Goal: Task Accomplishment & Management: Manage account settings

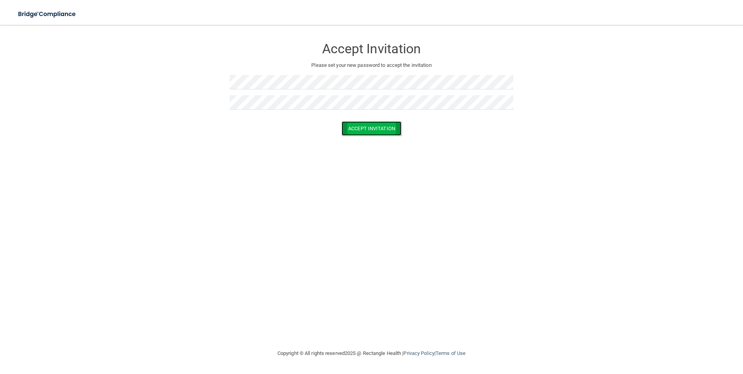
click at [383, 127] on button "Accept Invitation" at bounding box center [372, 128] width 60 height 14
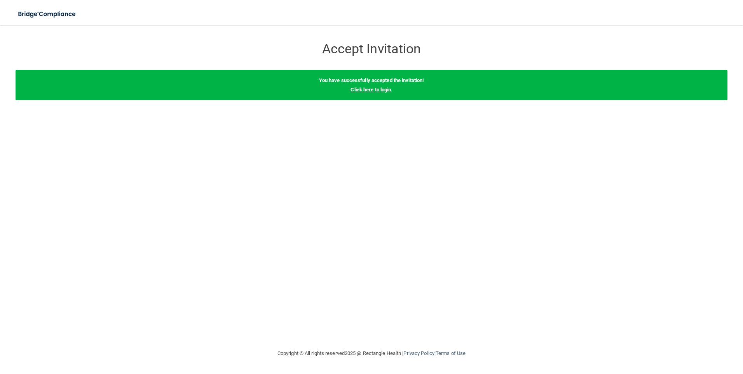
click at [367, 90] on link "Click here to login" at bounding box center [371, 90] width 40 height 6
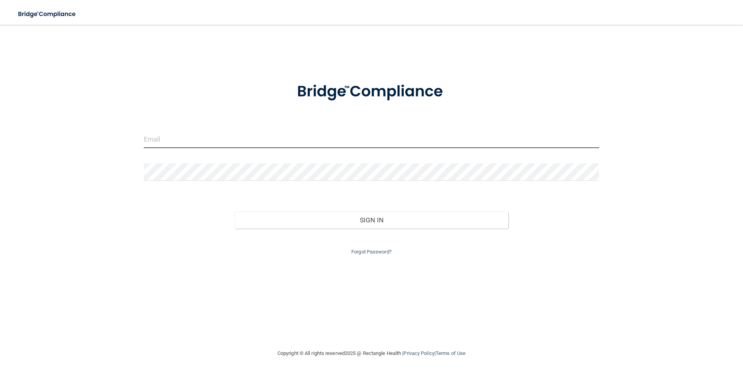
click at [223, 138] on input "email" at bounding box center [372, 139] width 456 height 17
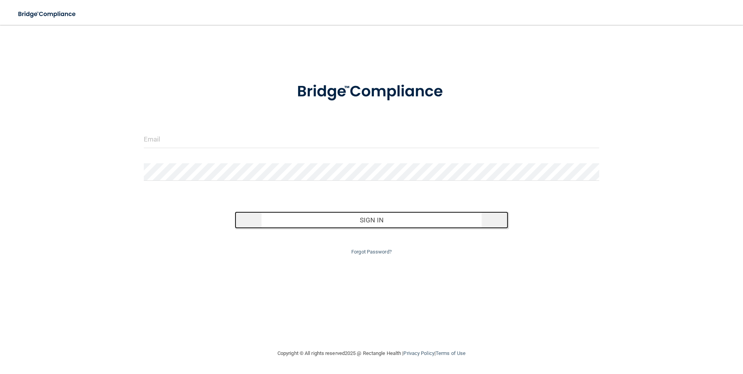
click at [365, 224] on button "Sign In" at bounding box center [372, 219] width 274 height 17
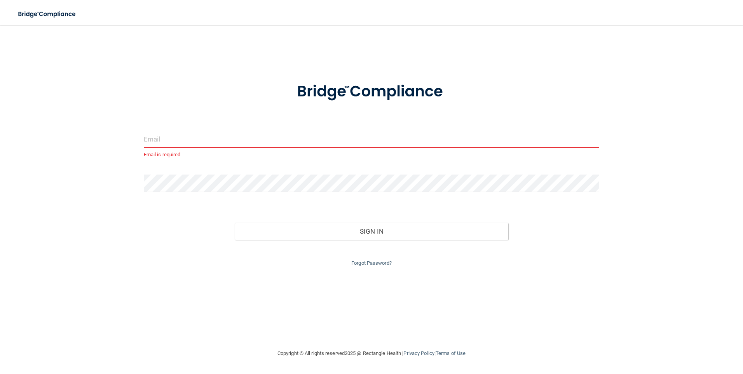
click at [225, 138] on input "email" at bounding box center [372, 139] width 456 height 17
type input "[EMAIL_ADDRESS][DOMAIN_NAME]"
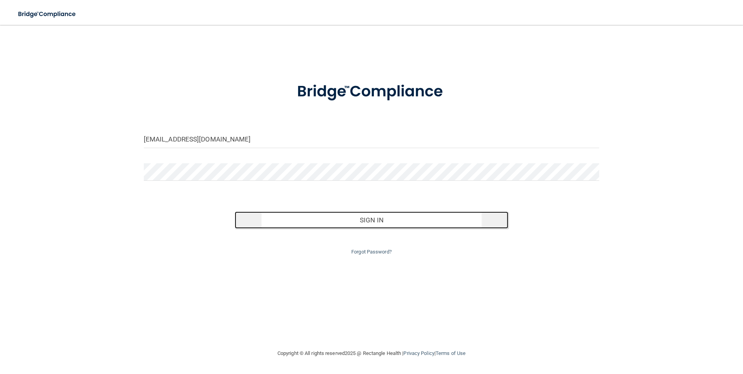
click at [411, 225] on button "Sign In" at bounding box center [372, 219] width 274 height 17
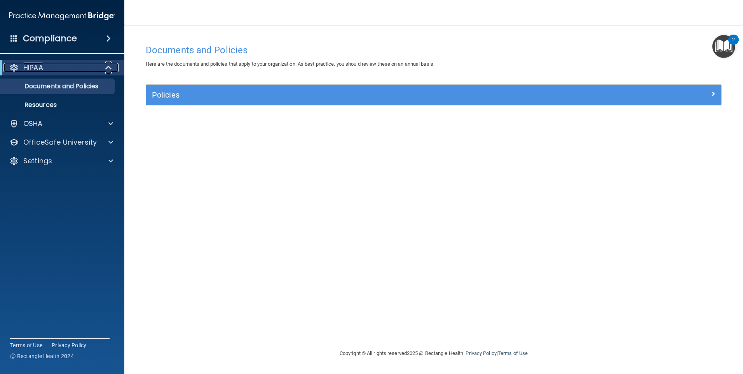
click at [106, 68] on span at bounding box center [109, 67] width 7 height 9
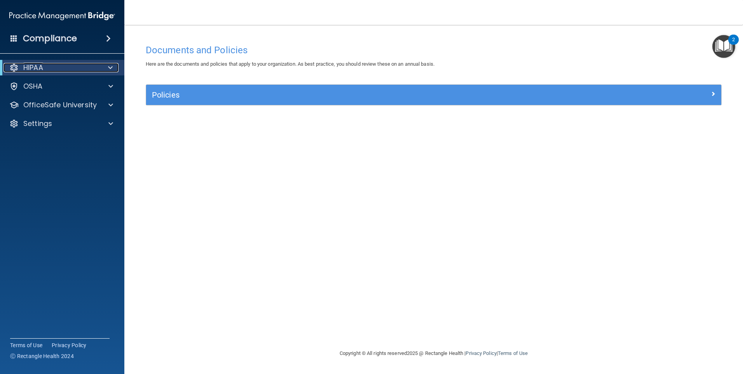
drag, startPoint x: 107, startPoint y: 65, endPoint x: 102, endPoint y: 82, distance: 18.2
click at [107, 65] on div at bounding box center [109, 67] width 19 height 9
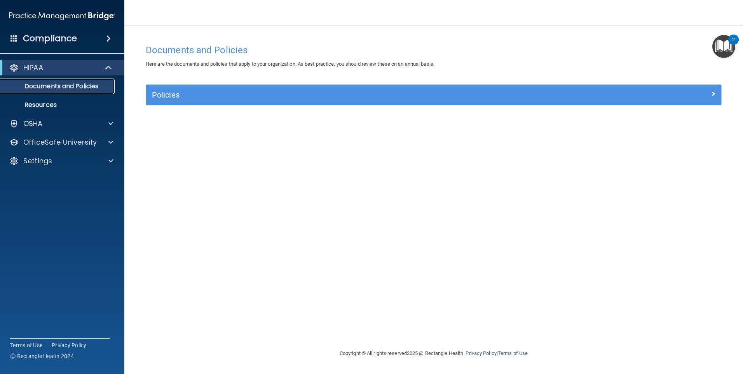
click at [99, 88] on p "Documents and Policies" at bounding box center [58, 86] width 106 height 8
click at [719, 42] on img "Open Resource Center, 2 new notifications" at bounding box center [724, 46] width 23 height 23
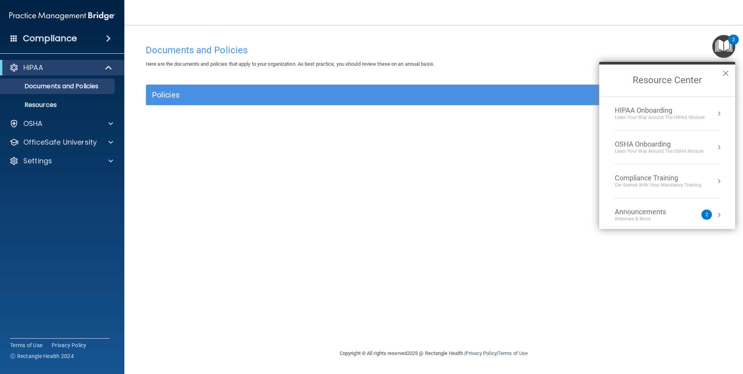
click at [727, 75] on button "×" at bounding box center [725, 73] width 7 height 12
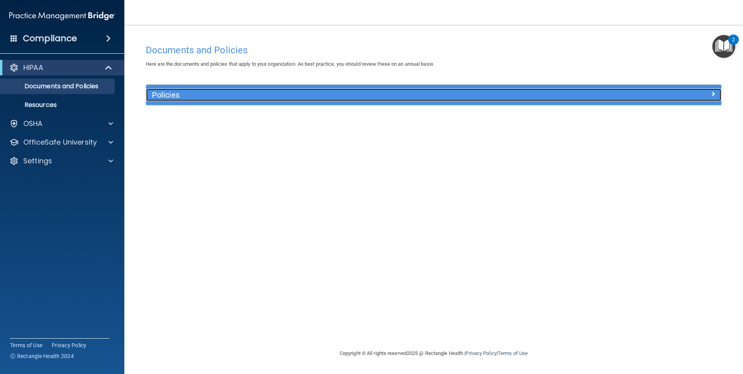
click at [207, 100] on div "Policies" at bounding box center [362, 95] width 432 height 12
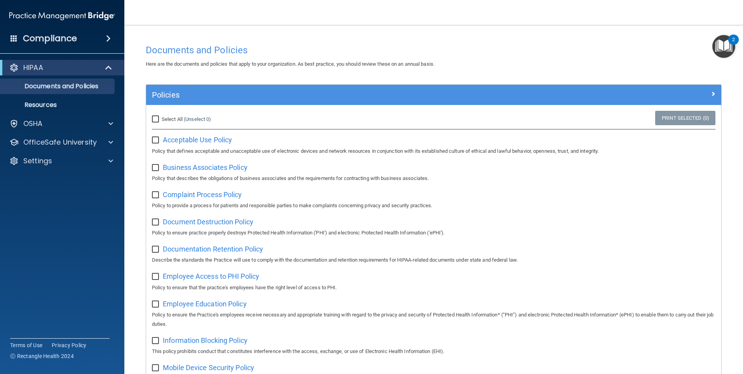
drag, startPoint x: 158, startPoint y: 116, endPoint x: 169, endPoint y: 116, distance: 10.9
click at [158, 116] on input "Select All (Unselect 0) Unselect All" at bounding box center [156, 119] width 9 height 6
checkbox input "true"
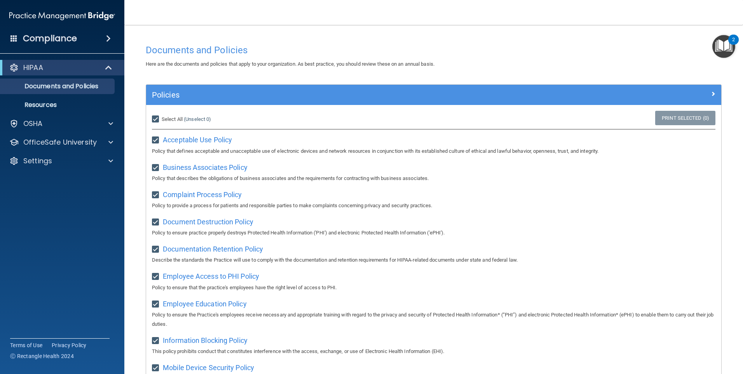
checkbox input "true"
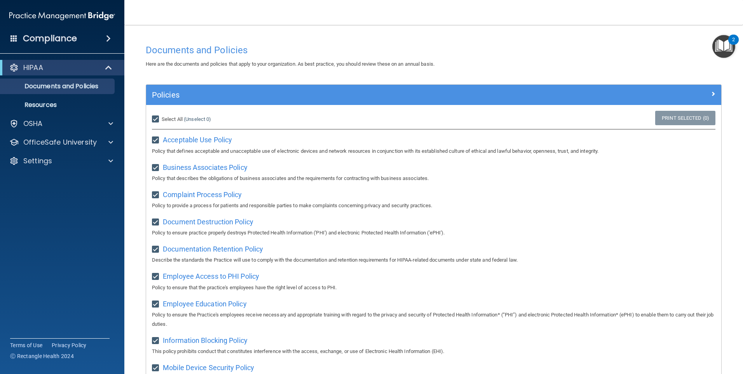
checkbox input "true"
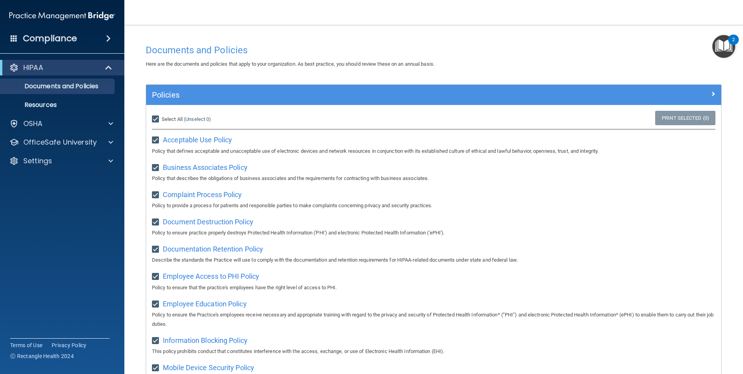
checkbox input "true"
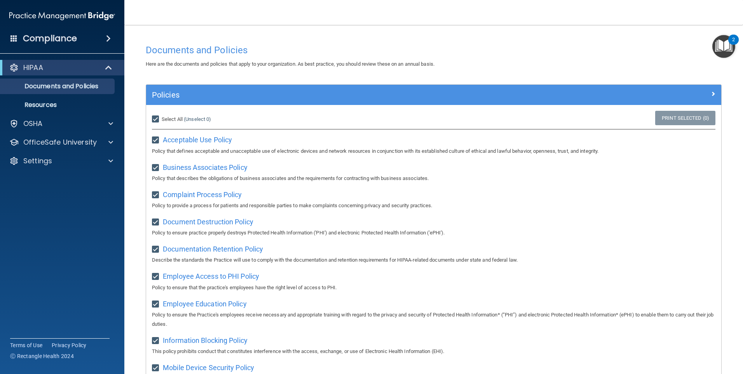
checkbox input "true"
click at [698, 120] on link "Print Selected (21)" at bounding box center [684, 118] width 63 height 14
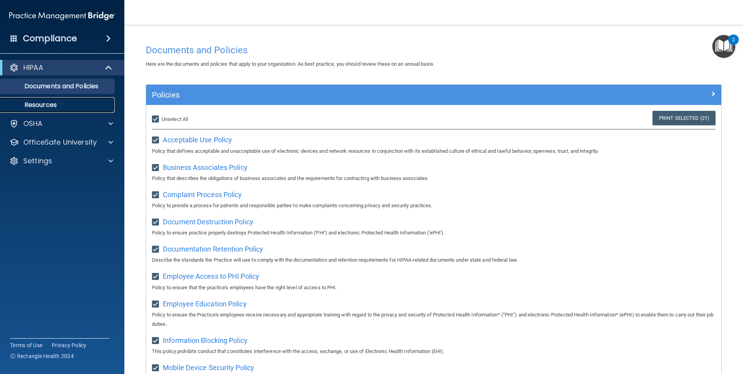
click at [56, 103] on p "Resources" at bounding box center [58, 105] width 106 height 8
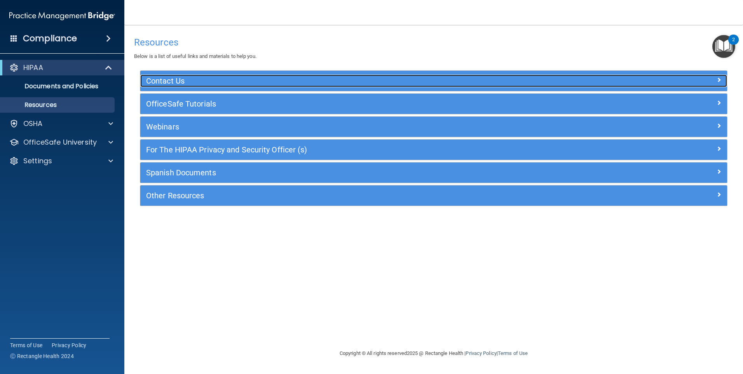
click at [170, 77] on h5 "Contact Us" at bounding box center [360, 81] width 429 height 9
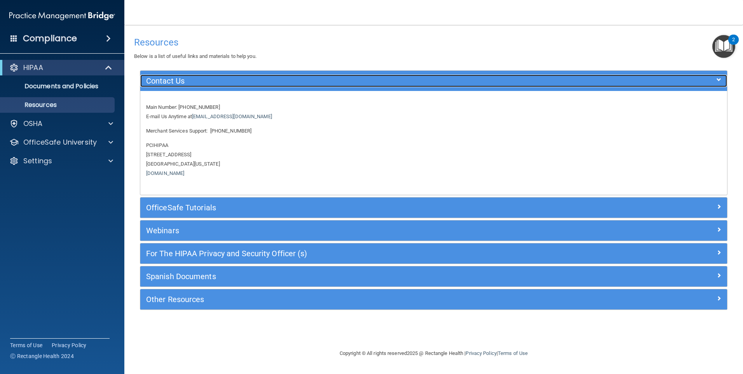
click at [170, 77] on h5 "Contact Us" at bounding box center [360, 81] width 429 height 9
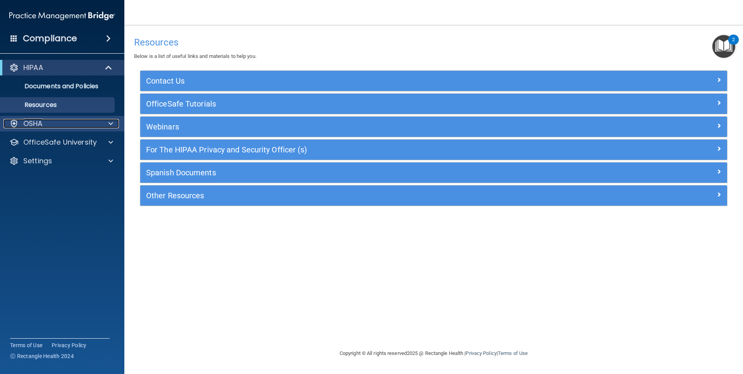
click at [99, 126] on div "OSHA" at bounding box center [51, 123] width 96 height 9
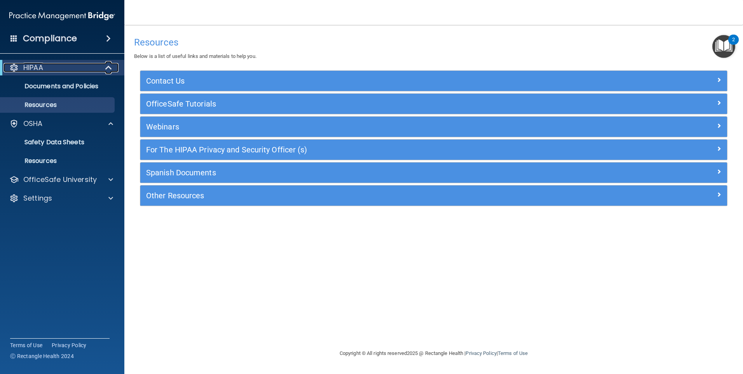
click at [76, 63] on div "HIPAA" at bounding box center [51, 67] width 96 height 9
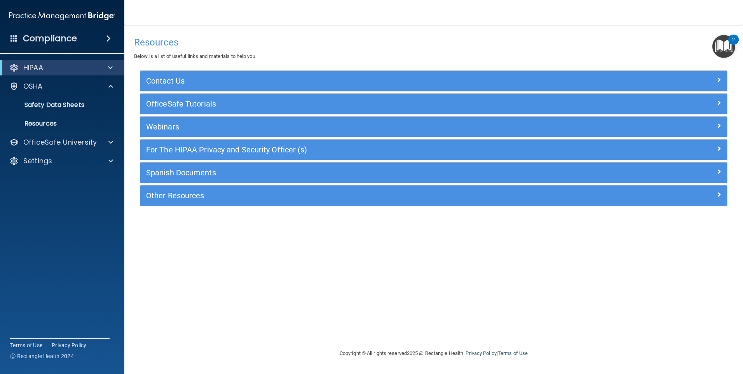
click at [111, 37] on span at bounding box center [108, 38] width 5 height 9
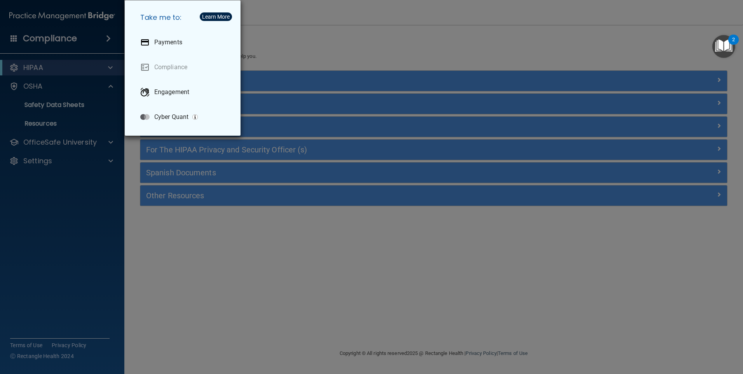
click at [69, 34] on div "Take me to: Payments Compliance Engagement Cyber Quant" at bounding box center [371, 187] width 743 height 374
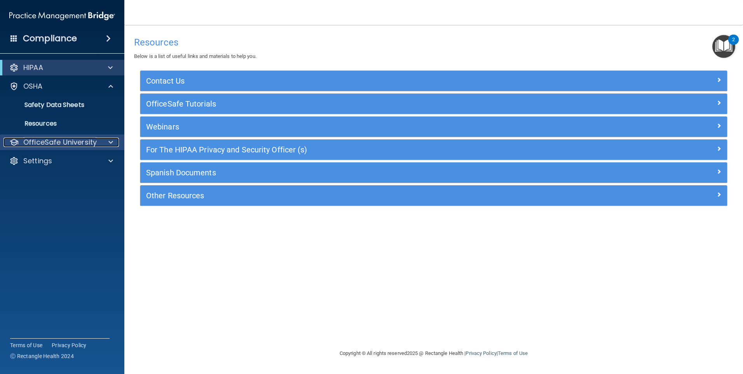
click at [64, 143] on p "OfficeSafe University" at bounding box center [59, 142] width 73 height 9
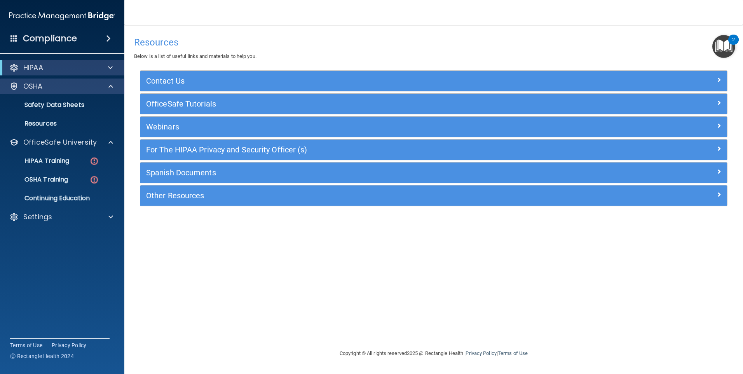
click at [59, 80] on div "OSHA" at bounding box center [62, 87] width 125 height 16
click at [108, 83] on span at bounding box center [110, 86] width 5 height 9
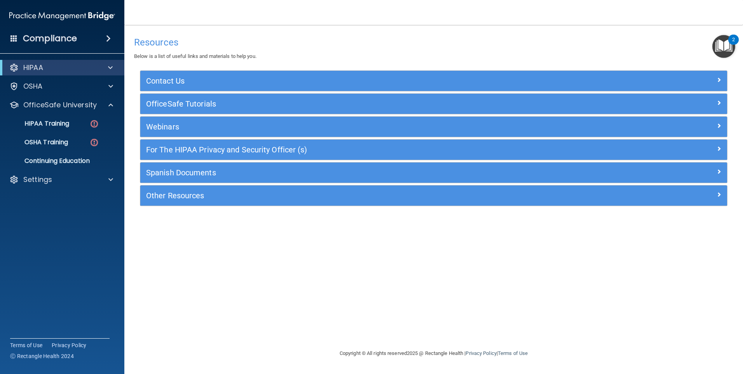
drag, startPoint x: 535, startPoint y: 244, endPoint x: 539, endPoint y: 242, distance: 5.1
click at [535, 243] on div "Resources Below is a list of useful links and materials to help you. Contact Us…" at bounding box center [434, 187] width 588 height 308
